Goal: Transaction & Acquisition: Purchase product/service

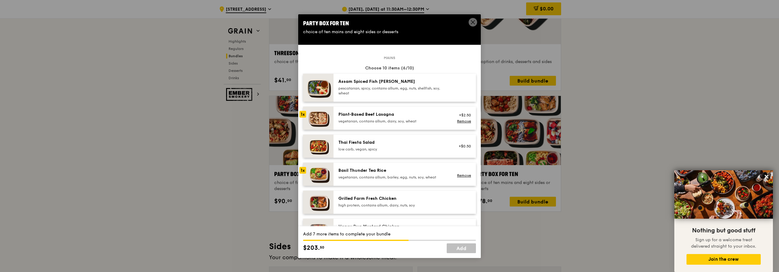
click at [344, 117] on div "Plant‑Based Beef Lasagna" at bounding box center [392, 114] width 109 height 6
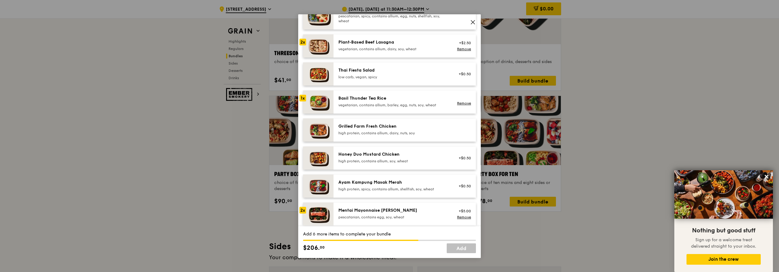
scroll to position [91, 0]
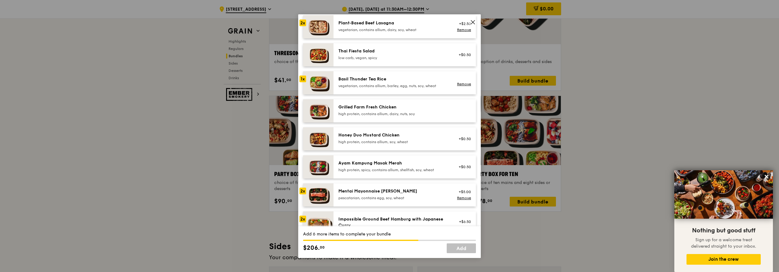
click at [351, 135] on div "Honey Duo Mustard Chicken" at bounding box center [392, 135] width 109 height 6
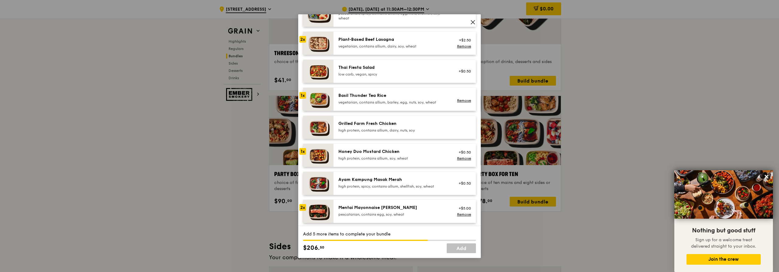
scroll to position [61, 0]
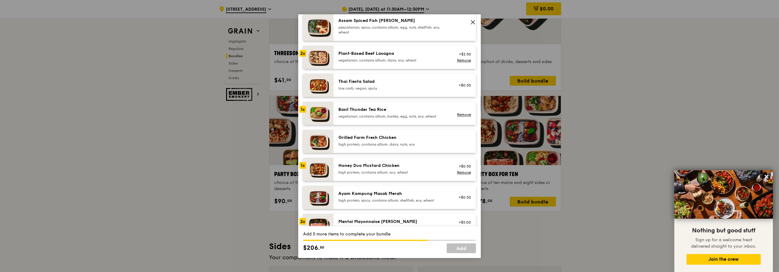
click at [353, 133] on div "Grilled Farm Fresh Chicken high protein, contains allium, dairy, nuts, soy" at bounding box center [405, 141] width 142 height 23
click at [360, 61] on div "vegetarian, contains allium, dairy, soy, wheat" at bounding box center [392, 60] width 109 height 5
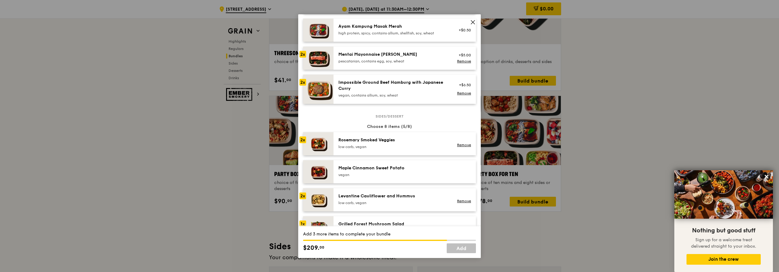
scroll to position [274, 0]
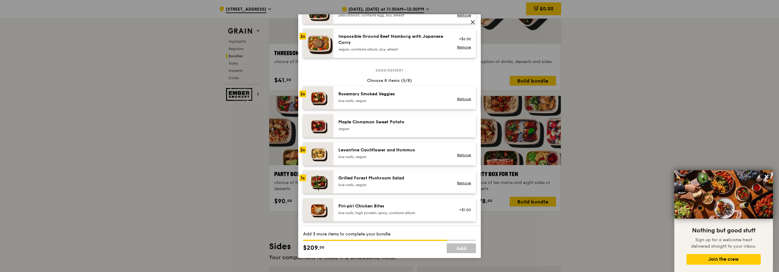
click at [384, 128] on div "vegan" at bounding box center [392, 128] width 109 height 5
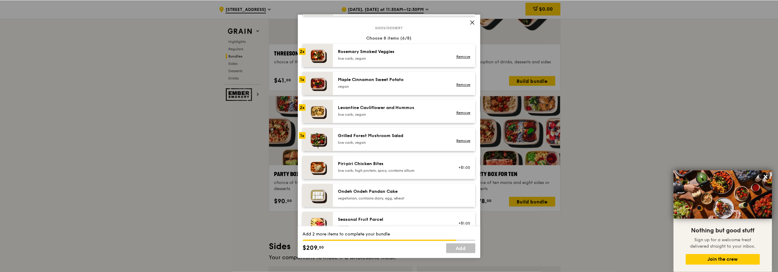
scroll to position [304, 0]
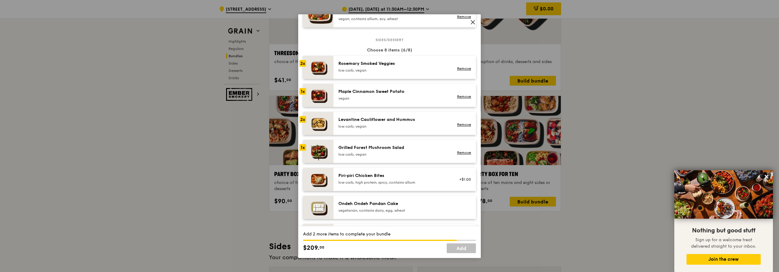
click at [388, 100] on div "vegan" at bounding box center [392, 98] width 109 height 5
click at [337, 72] on div "[PERSON_NAME] Smoked Veggies low carb, vegan" at bounding box center [393, 67] width 117 height 13
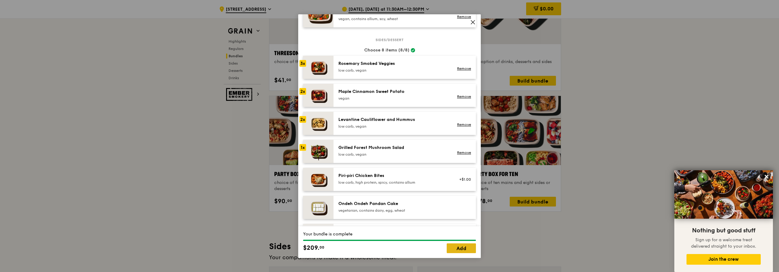
click at [462, 247] on link "Add" at bounding box center [461, 248] width 29 height 10
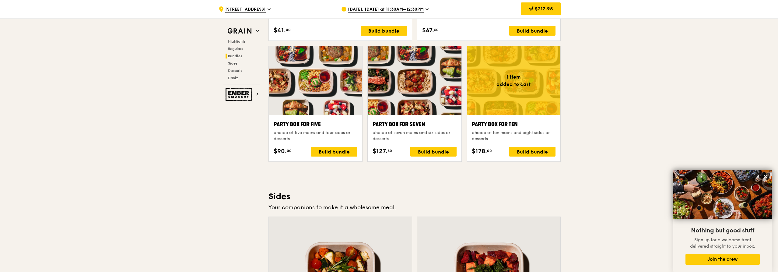
scroll to position [1217, 0]
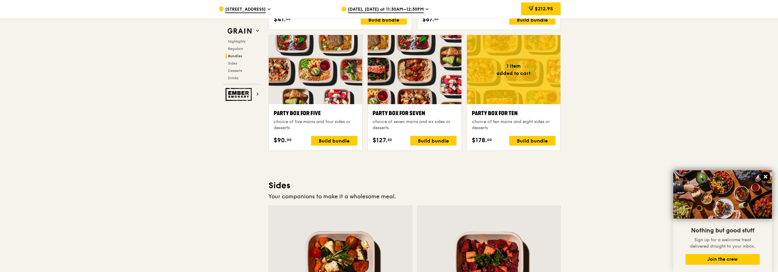
click at [767, 177] on icon at bounding box center [765, 176] width 5 height 5
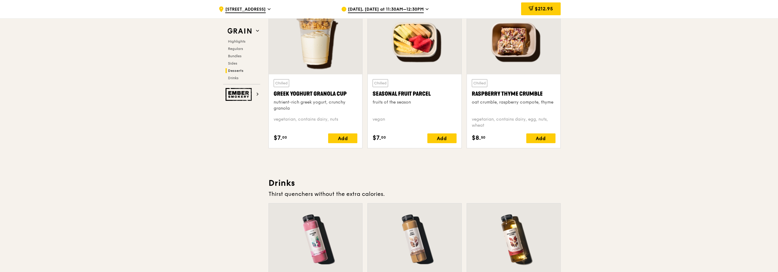
scroll to position [2039, 0]
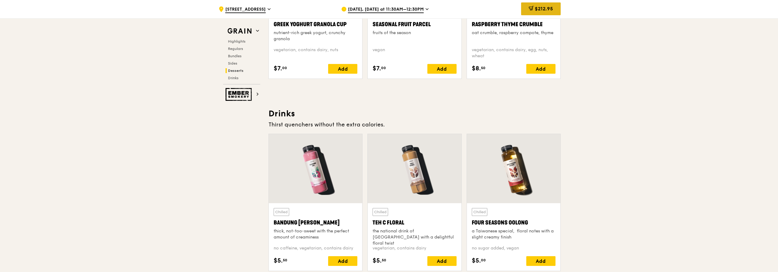
click at [537, 4] on div "$212.95" at bounding box center [541, 8] width 40 height 13
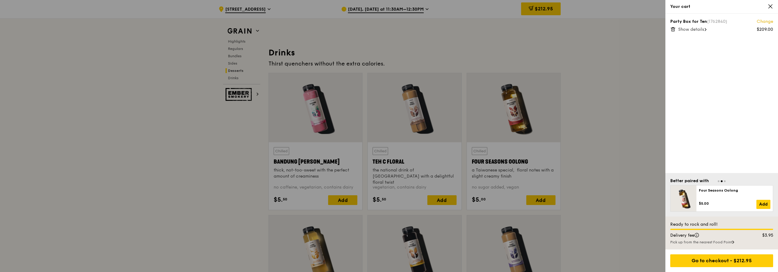
scroll to position [2094, 0]
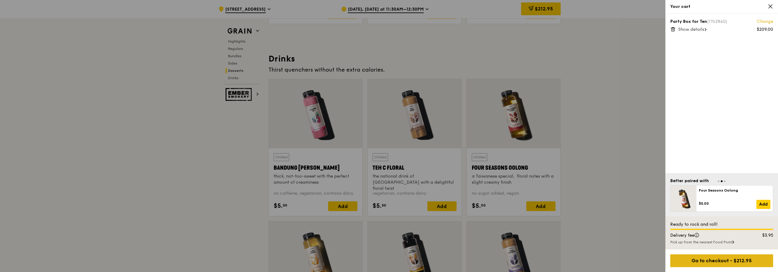
click at [725, 261] on div "Go to checkout - $212.95" at bounding box center [721, 260] width 103 height 13
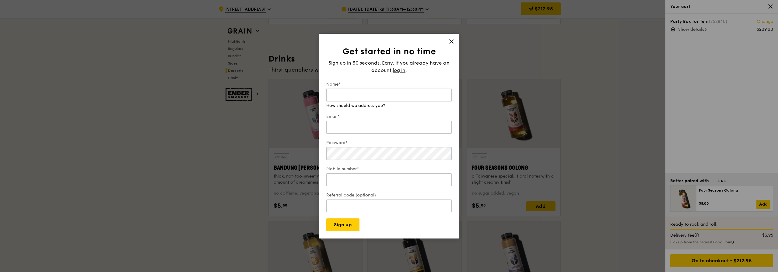
click at [373, 91] on input "Name*" at bounding box center [388, 95] width 125 height 13
type input "[PERSON_NAME]"
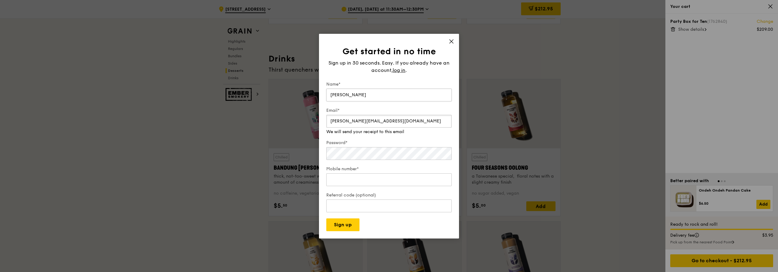
type input "[PERSON_NAME][EMAIL_ADDRESS][DOMAIN_NAME]"
type input "1"
type input "81277223"
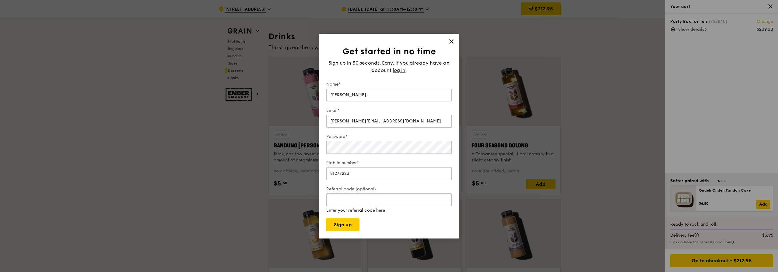
scroll to position [2185, 0]
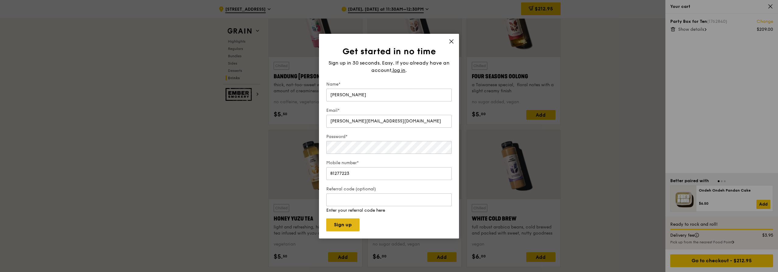
click at [342, 228] on div "Get started in no time Sign up in 30 seconds. Easy. If you already have an acco…" at bounding box center [389, 136] width 140 height 204
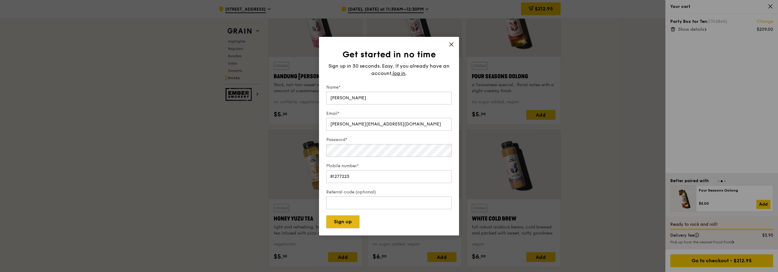
click at [351, 222] on button "Sign up" at bounding box center [342, 221] width 33 height 13
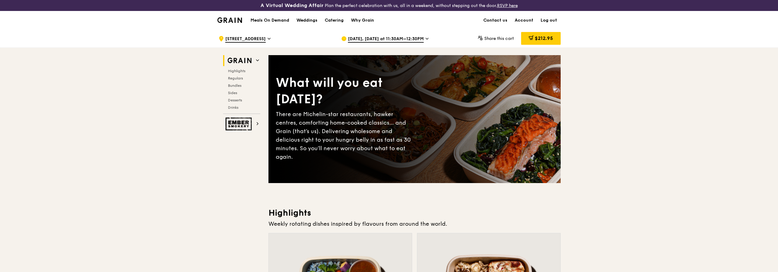
click at [541, 40] on span "$212.95" at bounding box center [544, 38] width 18 height 6
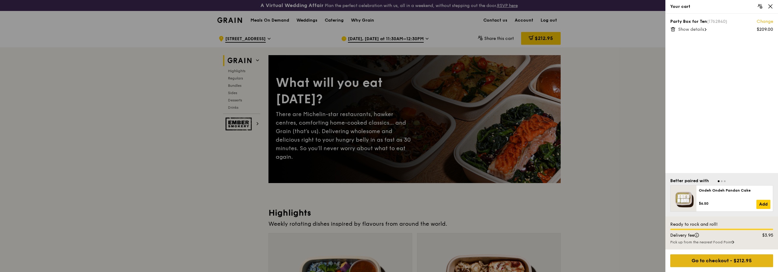
click at [682, 261] on div "Go to checkout - $212.95" at bounding box center [721, 260] width 103 height 13
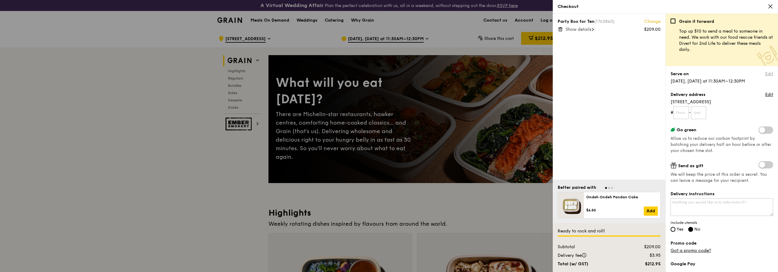
click at [765, 72] on link "Edit" at bounding box center [769, 74] width 8 height 6
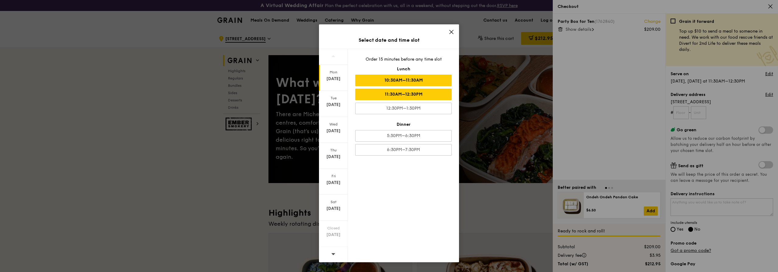
click at [423, 83] on div "10:30AM–11:30AM" at bounding box center [403, 81] width 96 height 12
click at [323, 80] on div "[DATE]" at bounding box center [333, 79] width 27 height 6
click at [330, 77] on div "[DATE]" at bounding box center [333, 79] width 27 height 6
click at [452, 32] on icon at bounding box center [451, 31] width 5 height 5
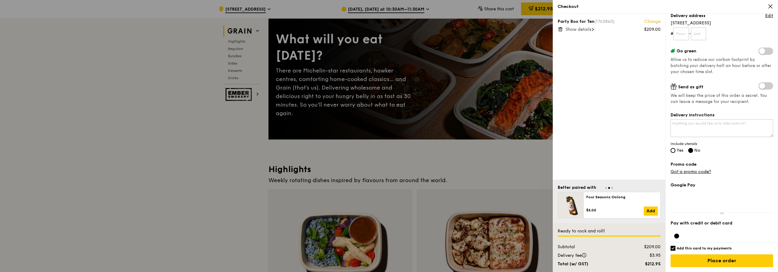
scroll to position [61, 0]
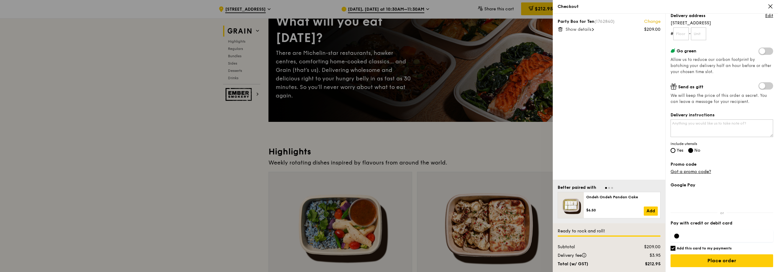
click at [686, 222] on label "Pay with credit or debit card" at bounding box center [721, 223] width 103 height 6
click at [700, 240] on div at bounding box center [721, 236] width 103 height 12
click at [679, 248] on h6 "Add this card to my payments" at bounding box center [703, 248] width 55 height 5
click at [675, 248] on input "Add this card to my payments" at bounding box center [672, 248] width 5 height 5
checkbox input "false"
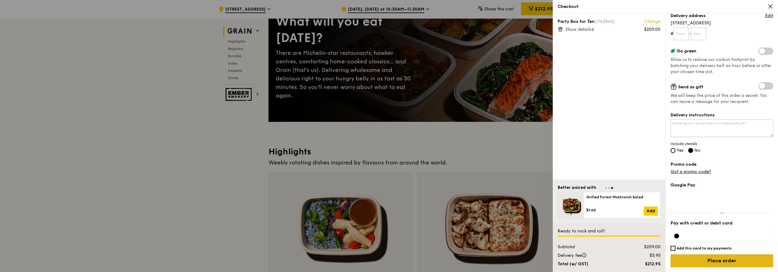
click at [721, 260] on input "Place order" at bounding box center [721, 260] width 103 height 13
click at [679, 33] on input "text" at bounding box center [681, 33] width 16 height 13
type input "-"
click at [705, 33] on input "text" at bounding box center [699, 33] width 16 height 13
type input "-"
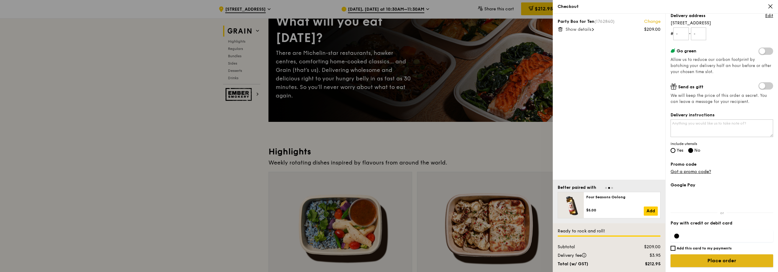
click at [738, 260] on input "Place order" at bounding box center [721, 260] width 103 height 13
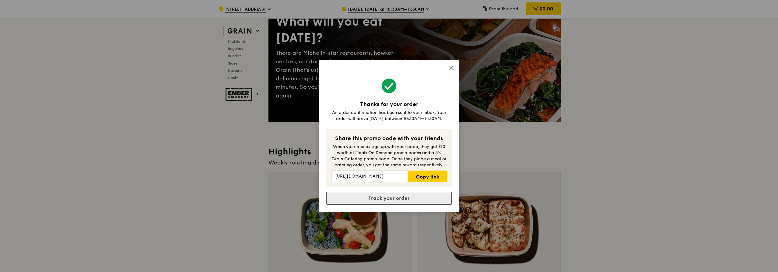
click at [397, 199] on link "Track your order" at bounding box center [388, 198] width 125 height 13
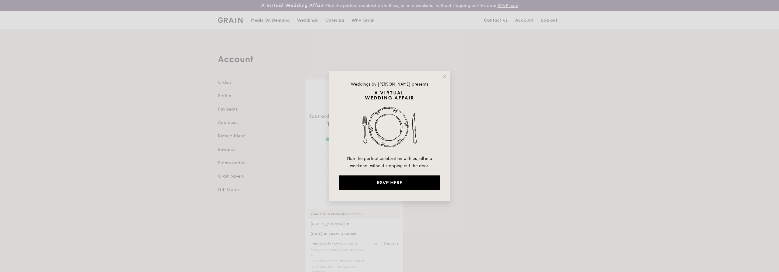
click at [447, 75] on div "Weddings by Grain presents Plan the perfect celebration with us, all in a weeke…" at bounding box center [390, 136] width 122 height 130
click at [445, 76] on icon at bounding box center [444, 76] width 3 height 3
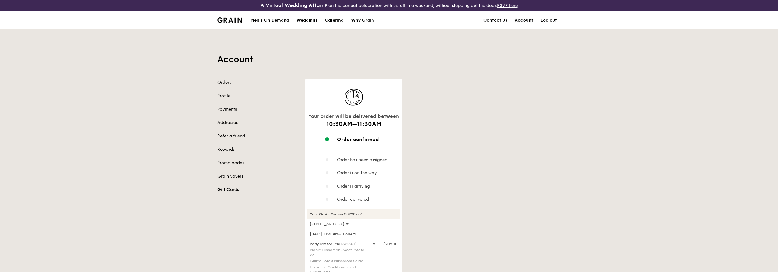
click at [521, 19] on link "Account" at bounding box center [524, 20] width 26 height 18
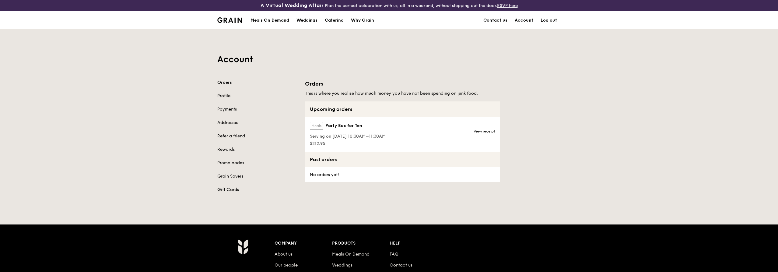
click at [227, 97] on link "Profile" at bounding box center [257, 96] width 80 height 6
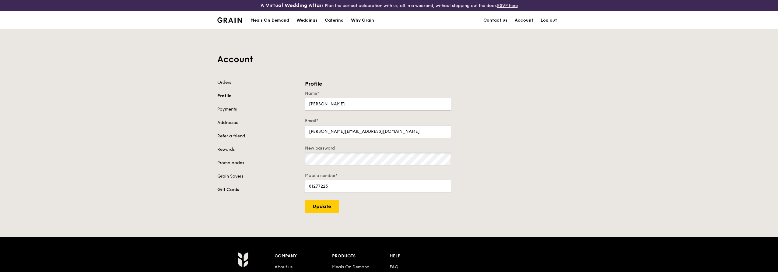
click at [267, 156] on div "Orders Profile Payments Addresses Refer a friend Rewards Promo codes Grain Save…" at bounding box center [389, 145] width 351 height 133
click at [282, 215] on div "A Virtual Wedding Affair Plan the perfect celebration with us, all in a weekend…" at bounding box center [389, 208] width 778 height 417
click at [320, 205] on input "Update" at bounding box center [322, 206] width 34 height 13
type input "Update"
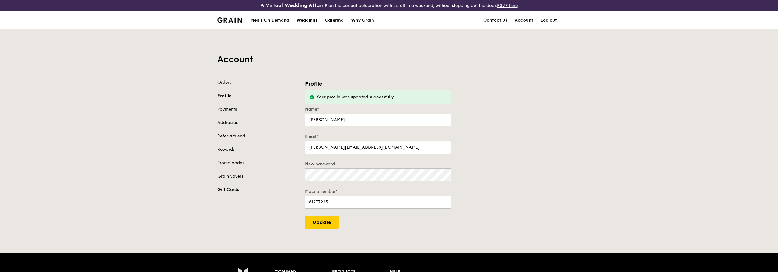
click at [547, 20] on link "Log out" at bounding box center [549, 20] width 24 height 18
